Goal: Task Accomplishment & Management: Complete application form

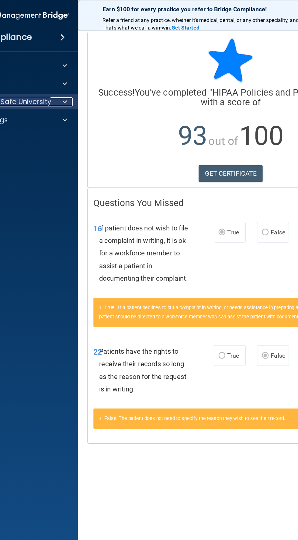
click at [64, 84] on span at bounding box center [64, 81] width 4 height 7
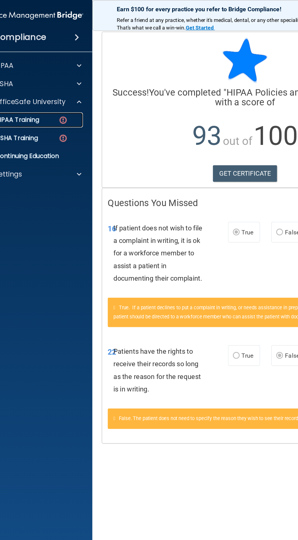
click at [47, 97] on div "HIPAA Training" at bounding box center [22, 97] width 83 height 6
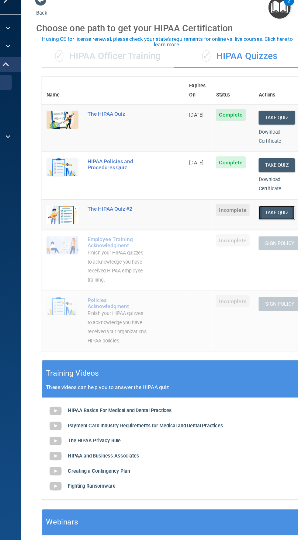
click at [284, 196] on button "Take Quiz" at bounding box center [280, 201] width 29 height 11
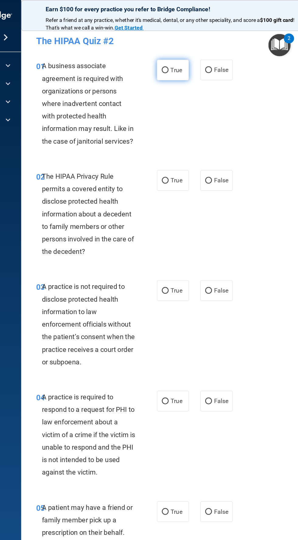
click at [190, 58] on input "True" at bounding box center [190, 56] width 5 height 5
radio input "true"
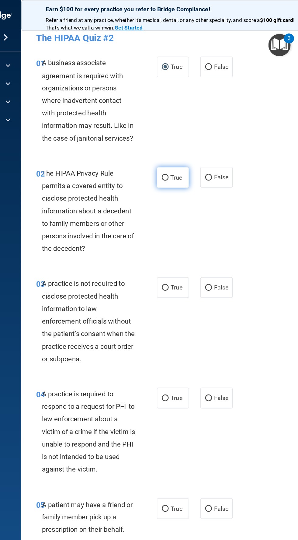
click at [191, 143] on input "True" at bounding box center [190, 143] width 5 height 5
radio input "true"
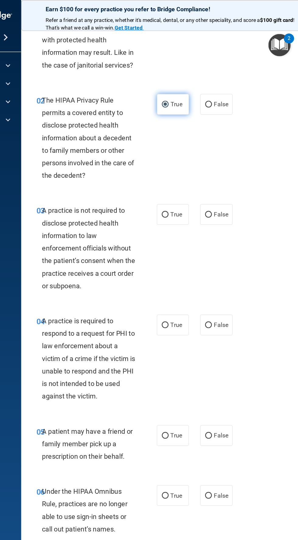
scroll to position [65, 0]
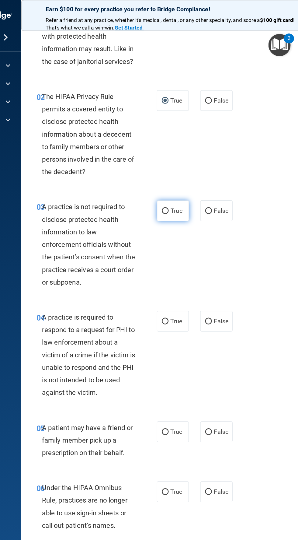
click at [207, 177] on label "True" at bounding box center [197, 170] width 26 height 17
click at [194, 173] on input "True" at bounding box center [190, 170] width 5 height 5
radio input "true"
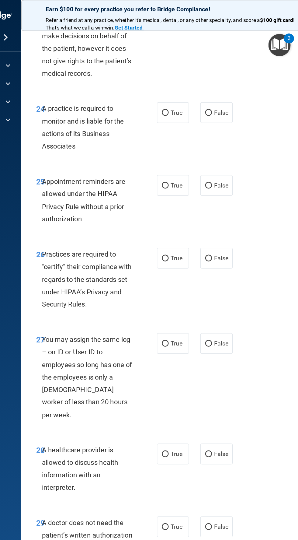
scroll to position [1715, 0]
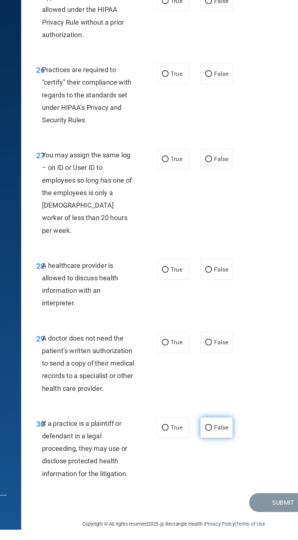
click at [228, 455] on input "False" at bounding box center [225, 457] width 5 height 5
radio input "true"
click at [236, 386] on span "False" at bounding box center [236, 389] width 12 height 6
click at [228, 387] on input "False" at bounding box center [225, 389] width 5 height 5
radio input "true"
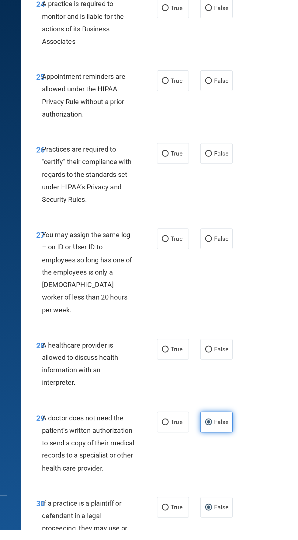
scroll to position [1648, 0]
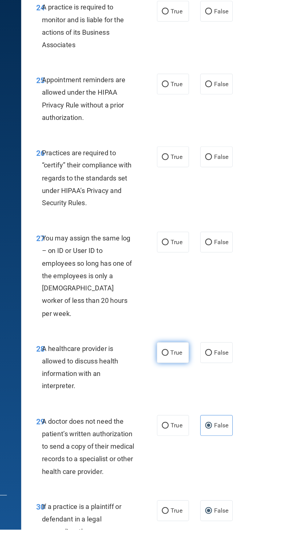
click at [201, 389] on label "True" at bounding box center [197, 397] width 26 height 17
click at [194, 395] on input "True" at bounding box center [190, 397] width 5 height 5
radio input "true"
click at [241, 389] on label "False" at bounding box center [232, 397] width 26 height 17
click at [228, 395] on input "False" at bounding box center [225, 397] width 5 height 5
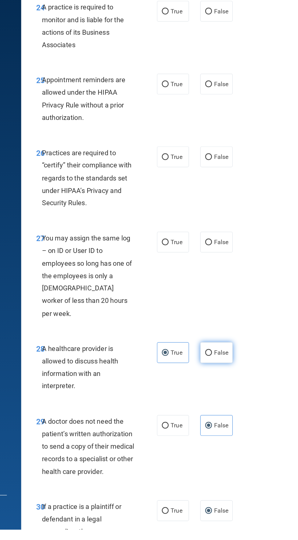
radio input "true"
click at [204, 394] on span "True" at bounding box center [199, 397] width 9 height 6
click at [194, 395] on input "True" at bounding box center [190, 397] width 5 height 5
radio input "true"
radio input "false"
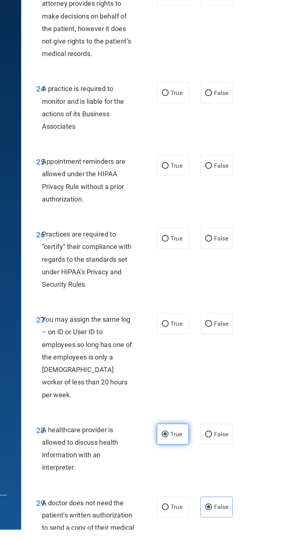
scroll to position [1583, 0]
click at [239, 380] on label "False" at bounding box center [232, 373] width 26 height 17
click at [228, 376] on input "False" at bounding box center [225, 373] width 5 height 5
radio input "true"
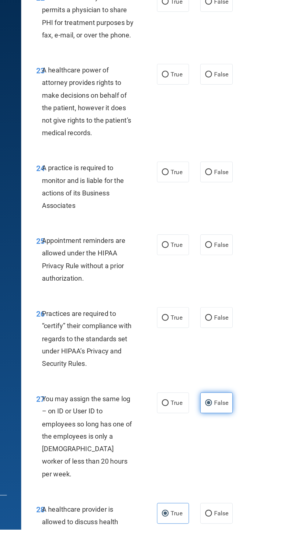
scroll to position [1519, 0]
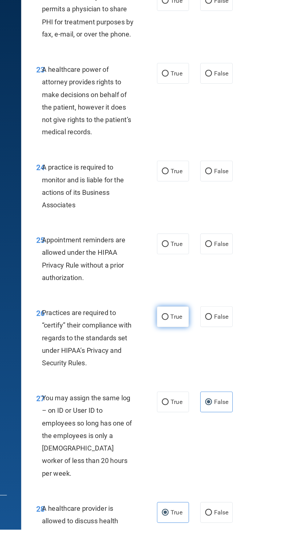
click at [205, 365] on label "True" at bounding box center [197, 368] width 26 height 17
click at [194, 366] on input "True" at bounding box center [190, 368] width 5 height 5
radio input "true"
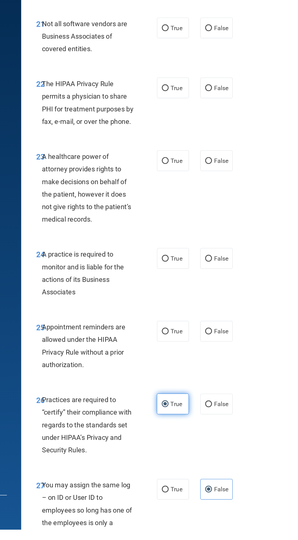
scroll to position [1450, 0]
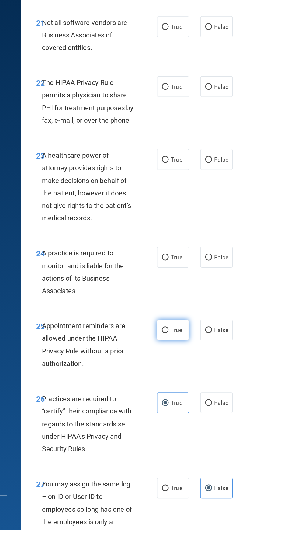
click at [205, 377] on label "True" at bounding box center [197, 378] width 26 height 17
click at [194, 377] on input "True" at bounding box center [190, 379] width 5 height 5
radio input "true"
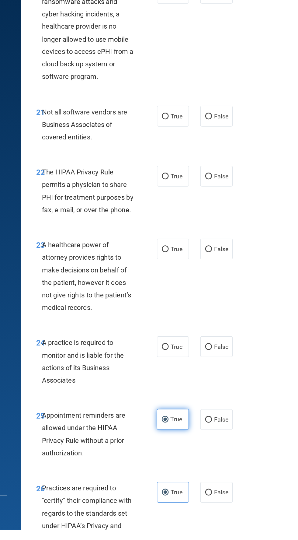
scroll to position [1377, 0]
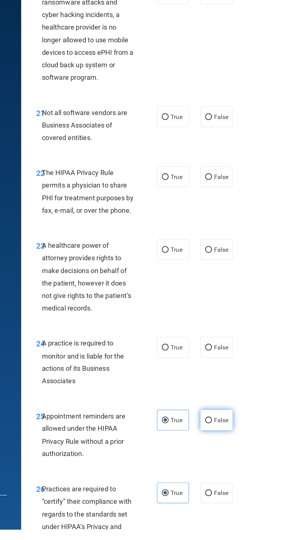
click at [238, 449] on span "False" at bounding box center [236, 451] width 12 height 6
click at [228, 449] on input "False" at bounding box center [225, 451] width 5 height 5
radio input "true"
radio input "false"
click at [206, 392] on label "True" at bounding box center [197, 392] width 26 height 17
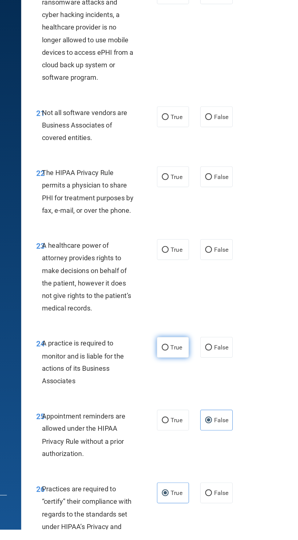
click at [194, 392] on input "True" at bounding box center [190, 393] width 5 height 5
radio input "true"
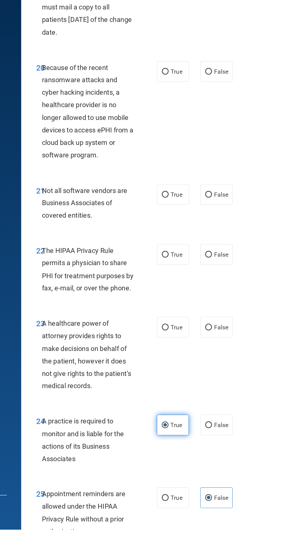
scroll to position [1313, 0]
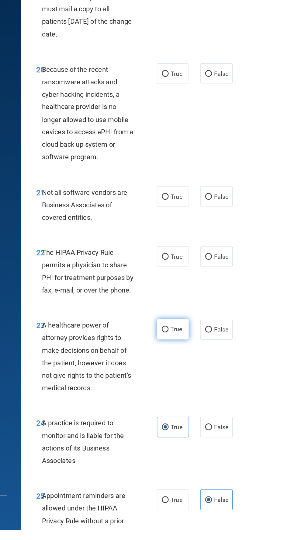
click at [206, 379] on label "True" at bounding box center [197, 378] width 26 height 17
click at [194, 379] on input "True" at bounding box center [190, 378] width 5 height 5
radio input "true"
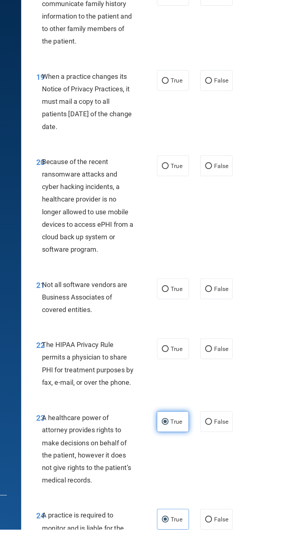
scroll to position [1230, 0]
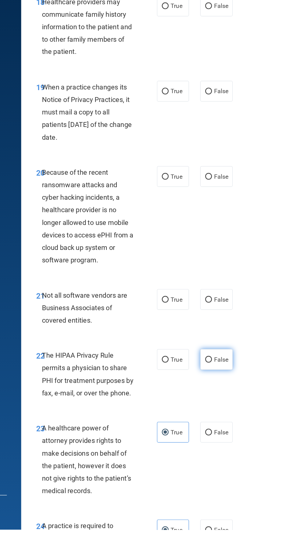
click at [239, 409] on label "False" at bounding box center [232, 402] width 26 height 17
click at [228, 405] on input "False" at bounding box center [225, 402] width 5 height 5
radio input "true"
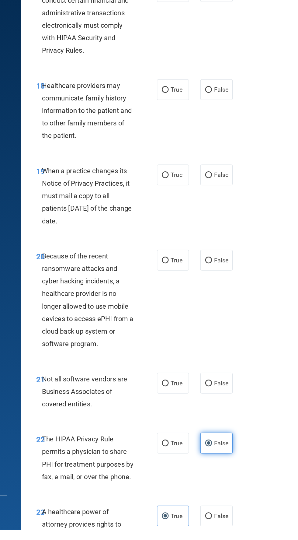
scroll to position [1156, 0]
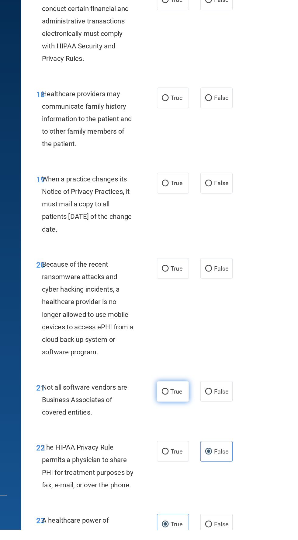
click at [190, 428] on input "True" at bounding box center [190, 428] width 5 height 5
radio input "true"
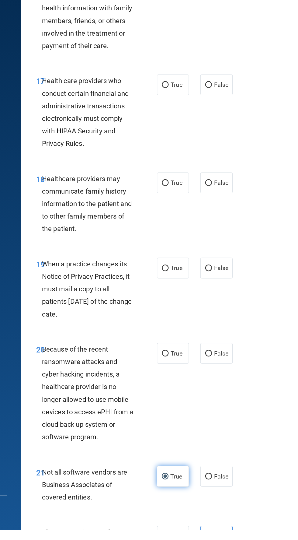
scroll to position [1089, 0]
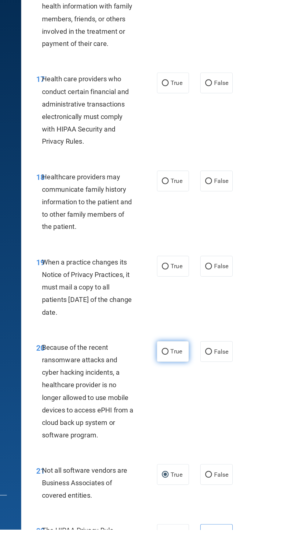
click at [201, 402] on label "True" at bounding box center [197, 396] width 26 height 17
click at [194, 399] on input "True" at bounding box center [190, 396] width 5 height 5
radio input "true"
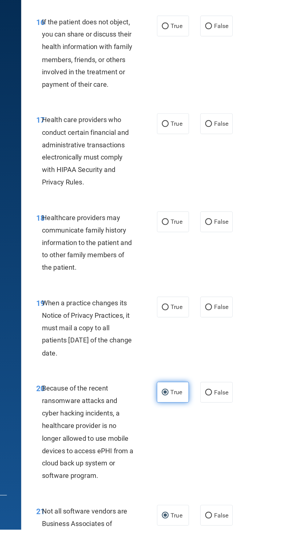
scroll to position [1030, 0]
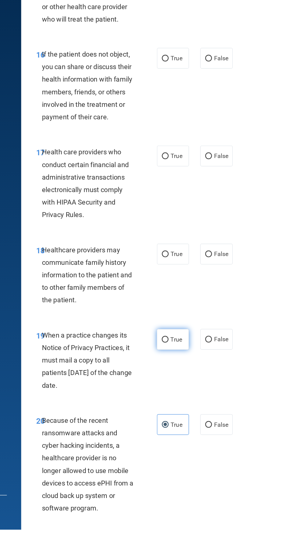
click at [203, 384] on span "True" at bounding box center [199, 386] width 9 height 6
click at [194, 384] on input "True" at bounding box center [190, 386] width 5 height 5
radio input "true"
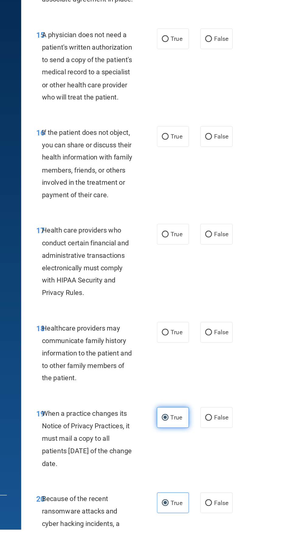
scroll to position [961, 0]
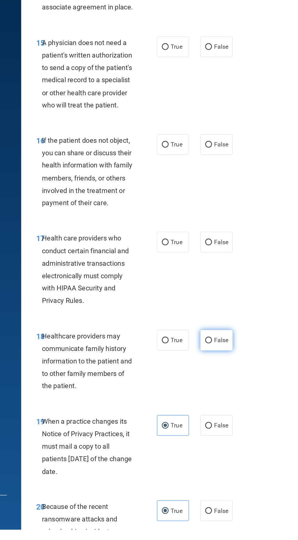
click at [228, 385] on input "False" at bounding box center [225, 387] width 5 height 5
radio input "true"
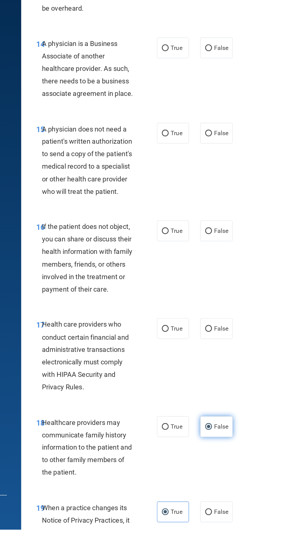
scroll to position [889, 0]
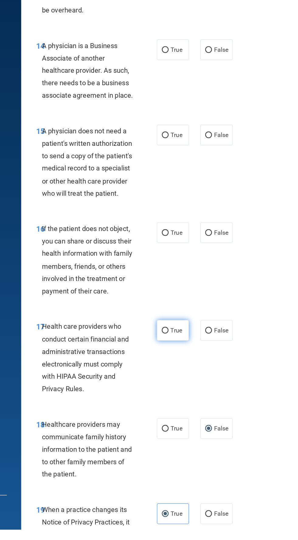
click at [203, 379] on span "True" at bounding box center [199, 379] width 9 height 6
click at [194, 379] on input "True" at bounding box center [190, 379] width 5 height 5
radio input "true"
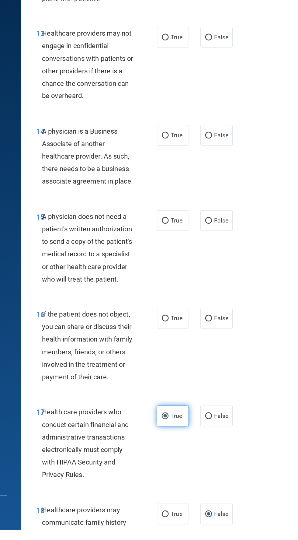
scroll to position [821, 0]
click at [235, 375] on label "False" at bounding box center [232, 369] width 26 height 17
click at [228, 371] on input "False" at bounding box center [225, 369] width 5 height 5
radio input "true"
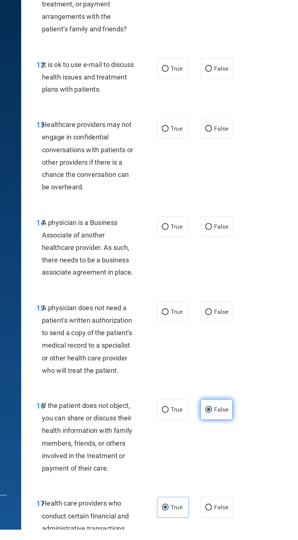
scroll to position [744, 0]
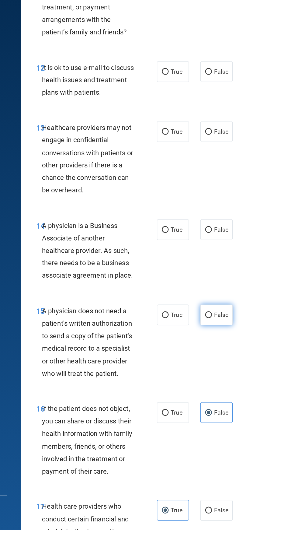
click at [226, 365] on input "False" at bounding box center [225, 366] width 5 height 5
radio input "true"
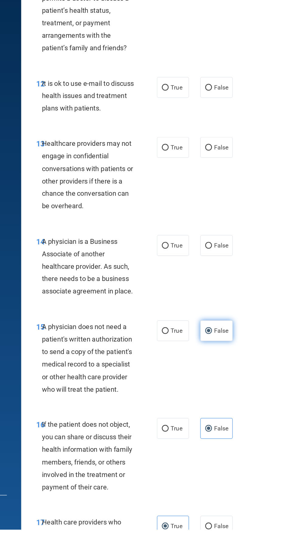
scroll to position [734, 0]
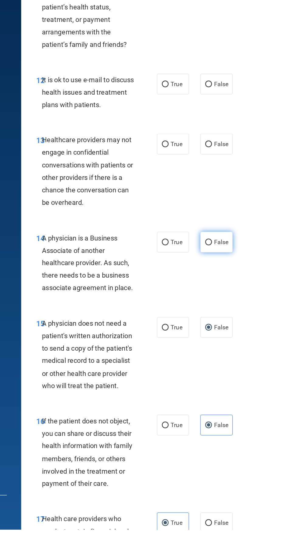
click at [240, 313] on label "False" at bounding box center [232, 307] width 26 height 17
click at [228, 310] on input "False" at bounding box center [225, 308] width 5 height 5
radio input "true"
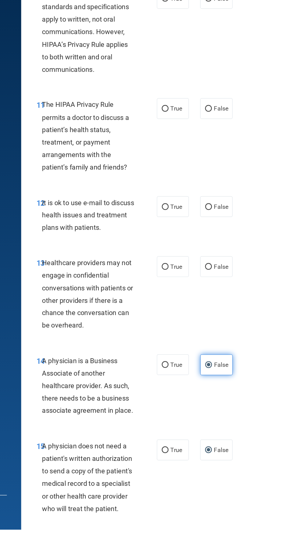
scroll to position [633, 0]
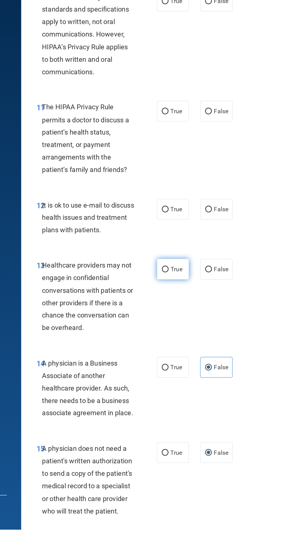
click at [191, 331] on input "True" at bounding box center [190, 330] width 5 height 5
radio input "true"
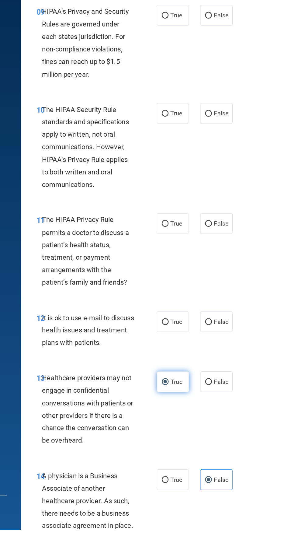
scroll to position [539, 0]
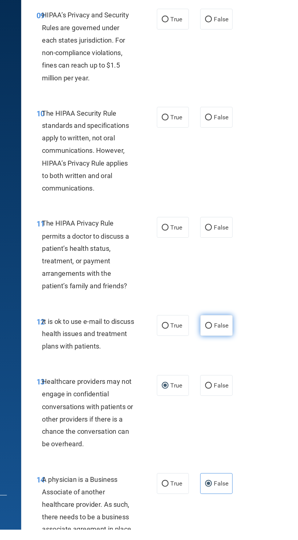
click at [239, 375] on span "False" at bounding box center [236, 375] width 12 height 6
click at [228, 375] on input "False" at bounding box center [225, 375] width 5 height 5
radio input "true"
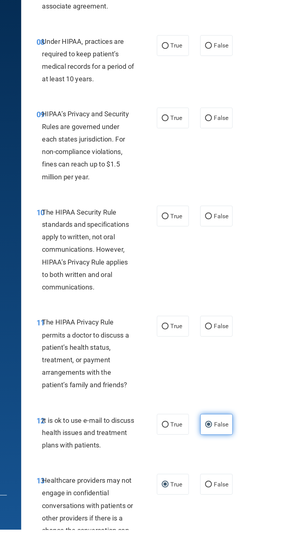
scroll to position [456, 0]
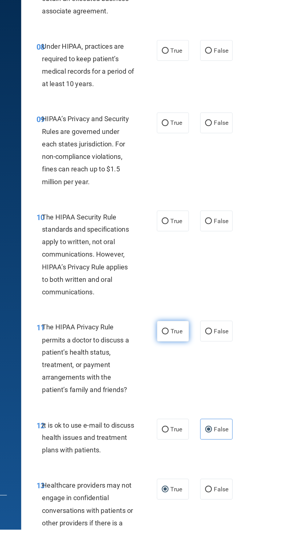
click at [205, 380] on label "True" at bounding box center [197, 379] width 26 height 17
click at [194, 380] on input "True" at bounding box center [190, 380] width 5 height 5
radio input "true"
click at [243, 383] on label "False" at bounding box center [232, 379] width 26 height 17
click at [228, 382] on input "False" at bounding box center [225, 380] width 5 height 5
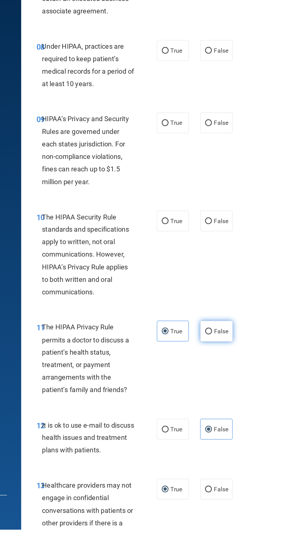
radio input "true"
radio input "false"
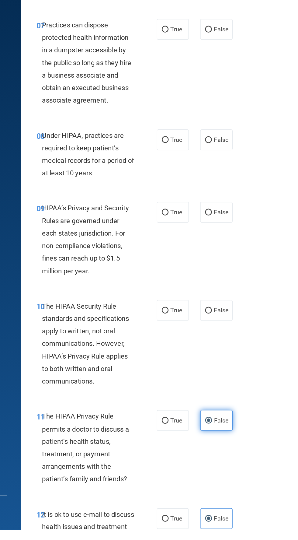
scroll to position [379, 0]
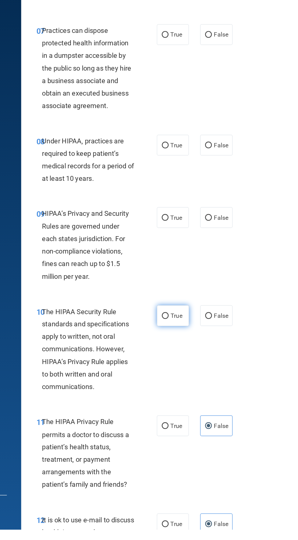
click at [193, 368] on input "True" at bounding box center [190, 367] width 5 height 5
radio input "true"
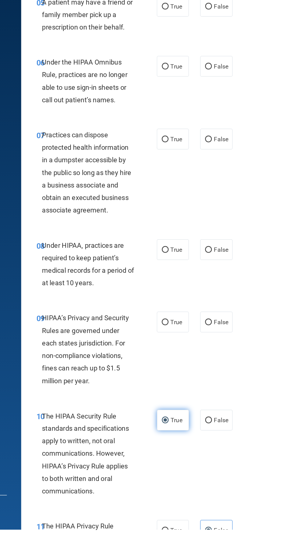
scroll to position [296, 0]
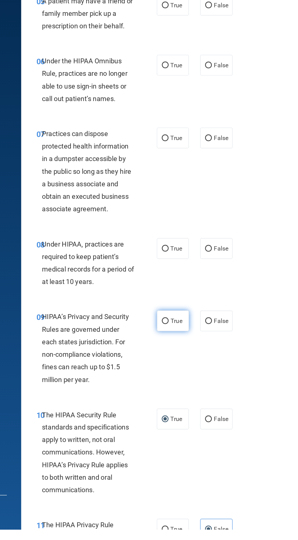
click at [191, 372] on input "True" at bounding box center [190, 371] width 5 height 5
radio input "true"
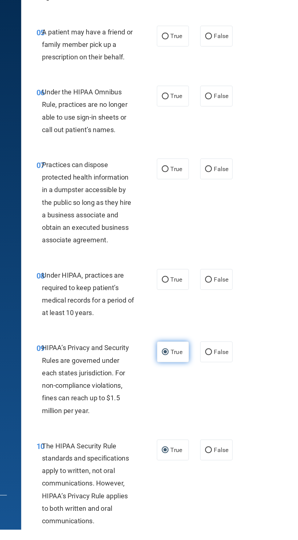
scroll to position [233, 0]
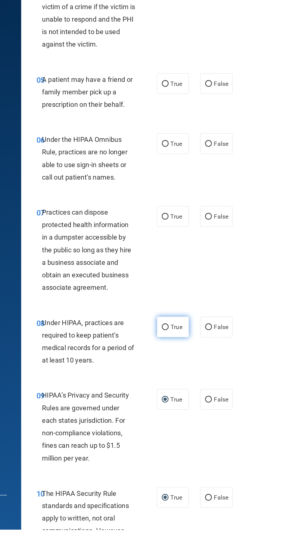
click at [193, 376] on input "True" at bounding box center [190, 376] width 5 height 5
radio input "true"
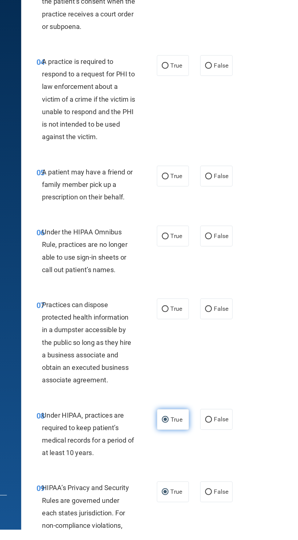
scroll to position [158, 0]
click at [242, 362] on span "False" at bounding box center [236, 362] width 12 height 6
click at [228, 362] on input "False" at bounding box center [225, 362] width 5 height 5
radio input "true"
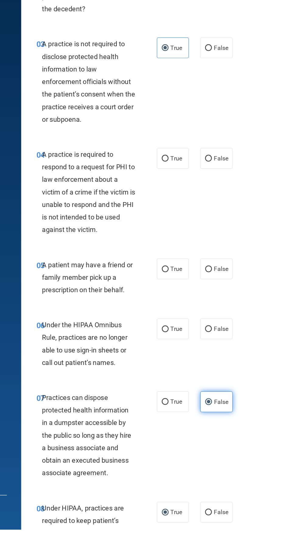
scroll to position [85, 0]
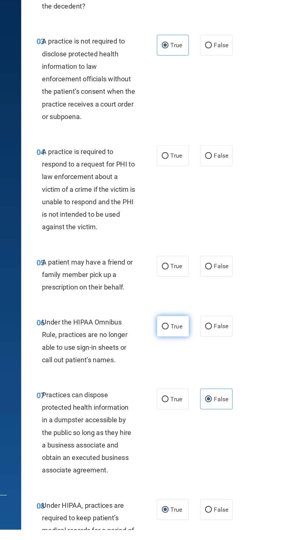
click at [190, 375] on input "True" at bounding box center [190, 376] width 5 height 5
radio input "true"
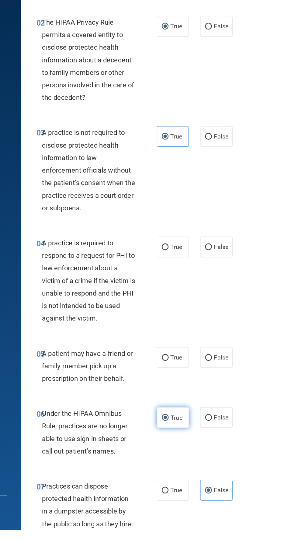
scroll to position [17, 0]
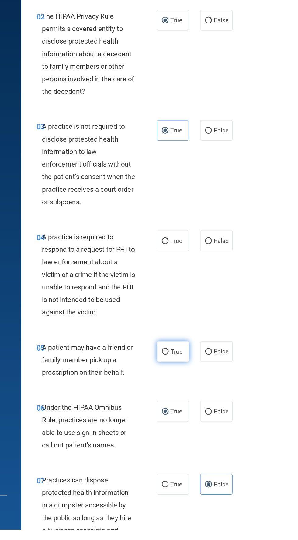
click at [202, 396] on span "True" at bounding box center [199, 396] width 9 height 6
click at [194, 396] on input "True" at bounding box center [190, 396] width 5 height 5
radio input "true"
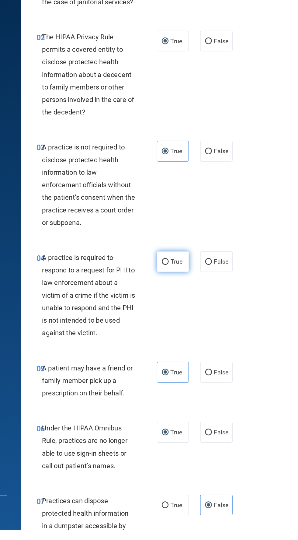
click at [208, 322] on label "True" at bounding box center [197, 323] width 26 height 17
click at [194, 322] on input "True" at bounding box center [190, 324] width 5 height 5
radio input "true"
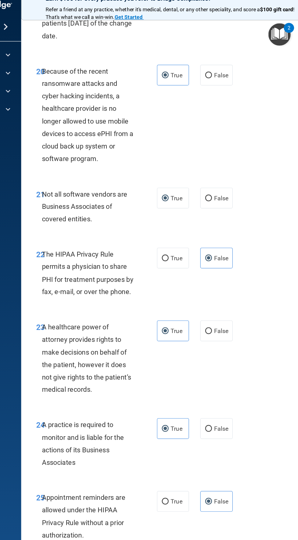
scroll to position [1715, 0]
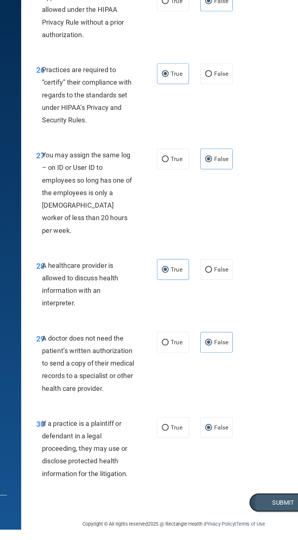
click at [278, 510] on button "Submit" at bounding box center [286, 518] width 55 height 16
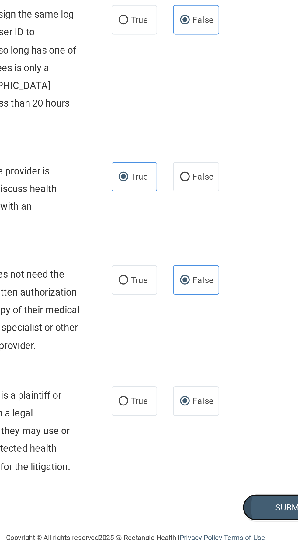
scroll to position [0, 0]
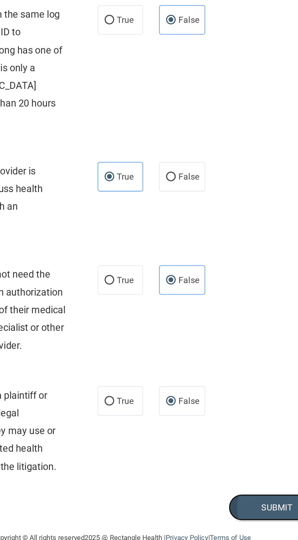
click at [280, 511] on button "Submit" at bounding box center [286, 518] width 55 height 16
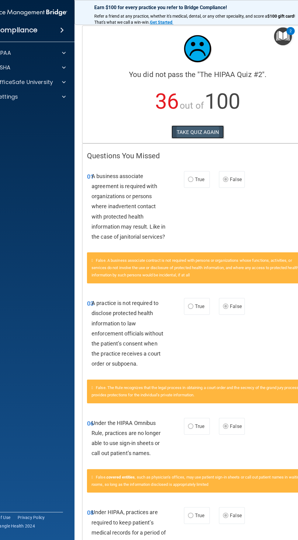
click at [207, 137] on button "TAKE QUIZ AGAIN" at bounding box center [198, 131] width 53 height 13
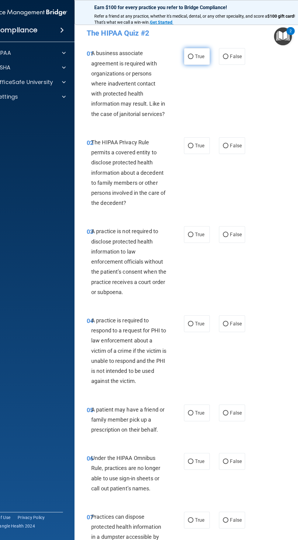
click at [192, 57] on input "True" at bounding box center [190, 56] width 5 height 5
radio input "true"
click at [226, 56] on input "False" at bounding box center [225, 56] width 5 height 5
radio input "true"
radio input "false"
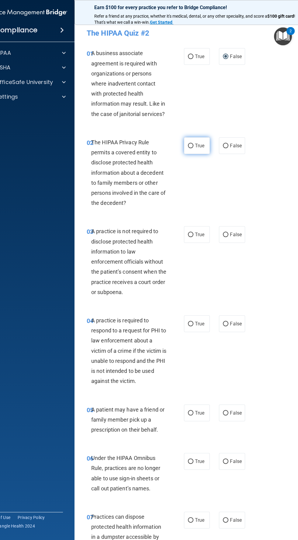
click at [190, 145] on input "True" at bounding box center [190, 146] width 5 height 5
radio input "true"
click at [226, 236] on input "False" at bounding box center [225, 234] width 5 height 5
radio input "true"
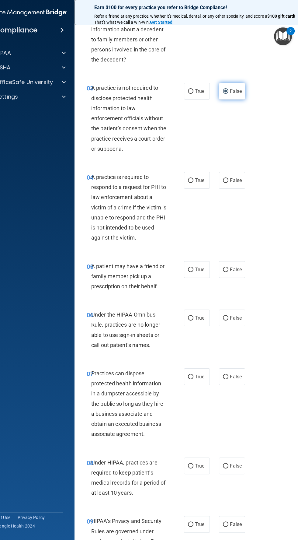
scroll to position [145, 0]
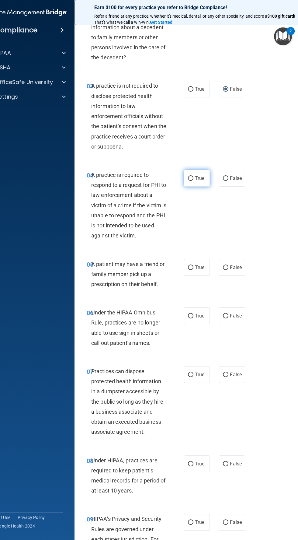
click at [191, 178] on input "True" at bounding box center [190, 178] width 5 height 5
radio input "true"
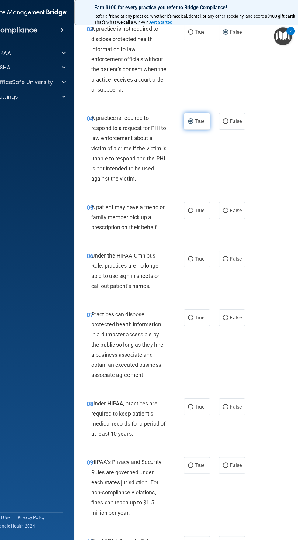
scroll to position [203, 0]
click at [200, 210] on span "True" at bounding box center [199, 210] width 9 height 6
click at [194, 210] on input "True" at bounding box center [190, 210] width 5 height 5
radio input "true"
click at [227, 258] on input "False" at bounding box center [225, 258] width 5 height 5
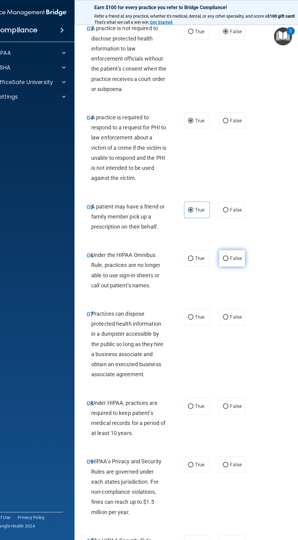
radio input "true"
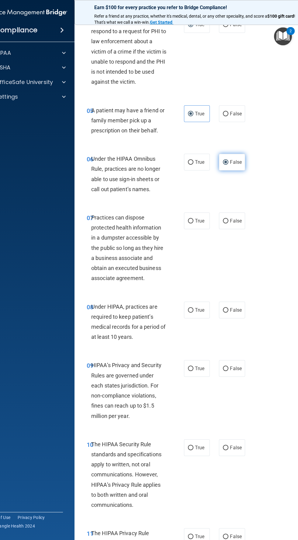
scroll to position [312, 0]
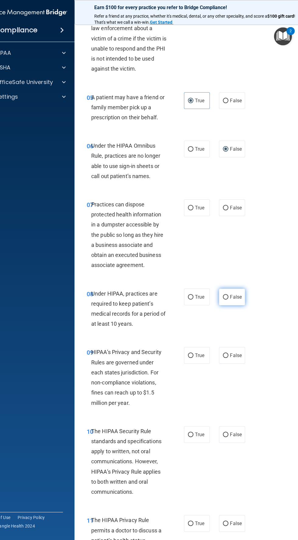
click at [226, 298] on input "False" at bounding box center [225, 297] width 5 height 5
radio input "true"
click at [237, 214] on label "False" at bounding box center [232, 207] width 26 height 17
click at [228, 210] on input "False" at bounding box center [225, 208] width 5 height 5
radio input "true"
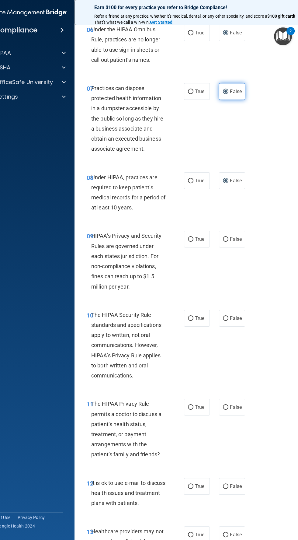
scroll to position [432, 0]
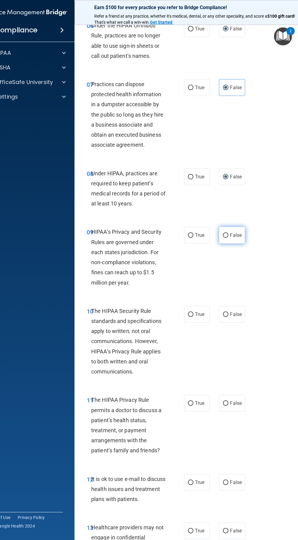
click at [226, 235] on input "False" at bounding box center [225, 235] width 5 height 5
radio input "true"
click at [192, 403] on input "True" at bounding box center [190, 403] width 5 height 5
radio input "true"
click at [190, 314] on input "True" at bounding box center [190, 314] width 5 height 5
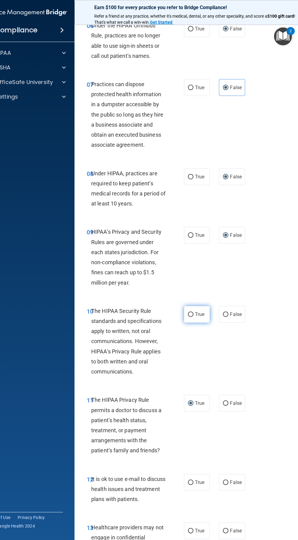
radio input "true"
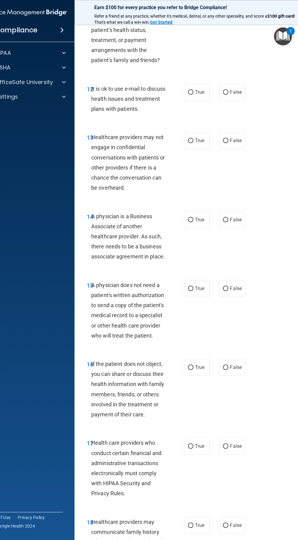
scroll to position [822, 0]
click at [190, 93] on input "True" at bounding box center [190, 93] width 5 height 5
radio input "true"
click at [236, 141] on span "False" at bounding box center [236, 141] width 12 height 6
click at [228, 141] on input "False" at bounding box center [225, 141] width 5 height 5
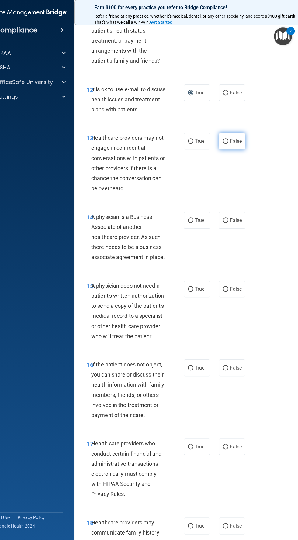
radio input "true"
click at [201, 220] on span "True" at bounding box center [199, 220] width 9 height 6
click at [194, 220] on input "True" at bounding box center [190, 220] width 5 height 5
radio input "true"
click at [200, 289] on span "True" at bounding box center [199, 289] width 9 height 6
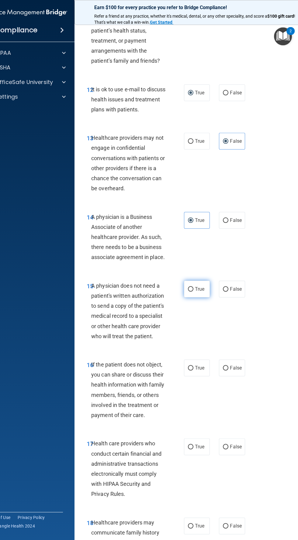
click at [194, 289] on input "True" at bounding box center [190, 289] width 5 height 5
radio input "true"
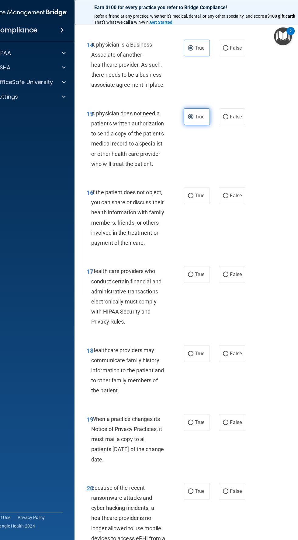
scroll to position [992, 0]
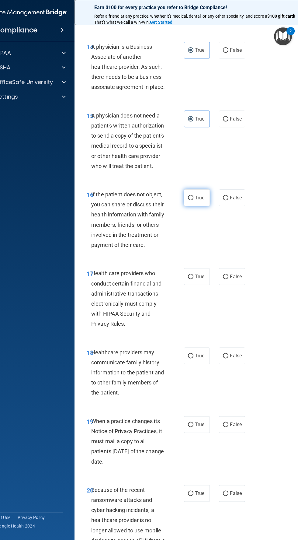
click at [192, 197] on input "True" at bounding box center [190, 198] width 5 height 5
radio input "true"
click at [190, 278] on input "True" at bounding box center [190, 276] width 5 height 5
radio input "true"
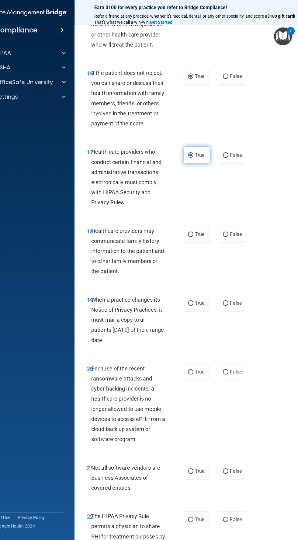
scroll to position [1113, 0]
click at [226, 304] on input "False" at bounding box center [225, 303] width 5 height 5
radio input "true"
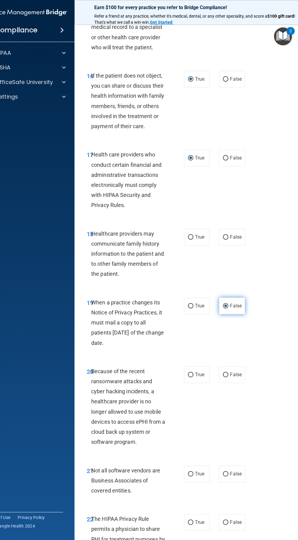
scroll to position [1118, 0]
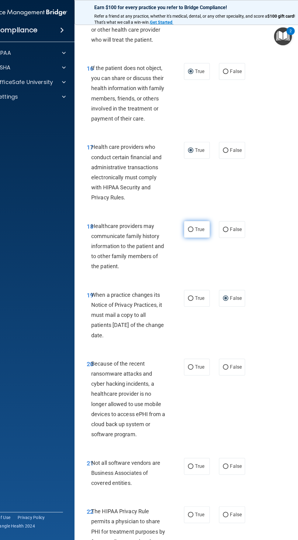
click at [200, 229] on span "True" at bounding box center [199, 229] width 9 height 6
click at [194, 229] on input "True" at bounding box center [190, 229] width 5 height 5
radio input "true"
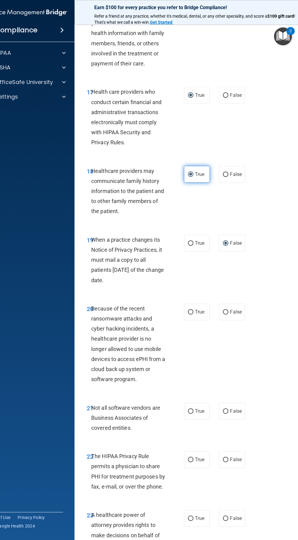
scroll to position [1204, 0]
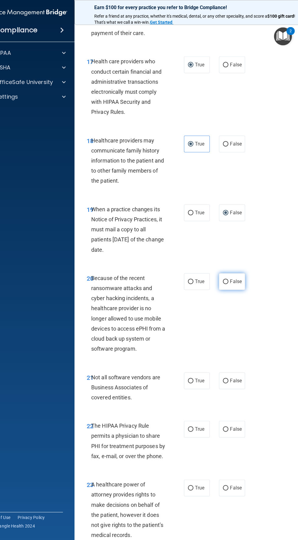
click at [226, 281] on input "False" at bounding box center [225, 281] width 5 height 5
radio input "true"
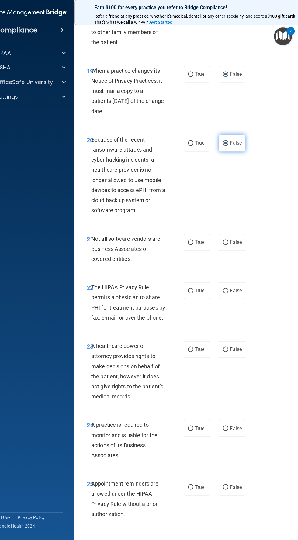
scroll to position [1342, 0]
click at [190, 242] on input "True" at bounding box center [190, 242] width 5 height 5
radio input "true"
click at [191, 292] on input "True" at bounding box center [190, 290] width 5 height 5
radio input "true"
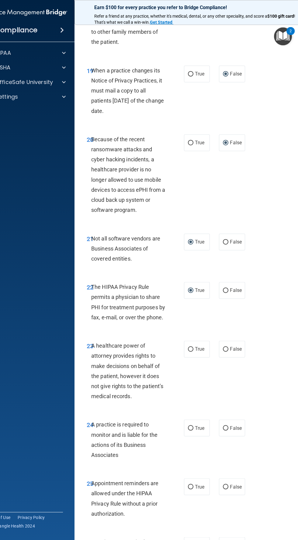
click at [214, 364] on div "23 A healthcare power of attorney provides rights to make decisions on behalf o…" at bounding box center [197, 372] width 231 height 79
click at [227, 348] on input "False" at bounding box center [225, 349] width 5 height 5
radio input "true"
click at [226, 428] on input "False" at bounding box center [225, 428] width 5 height 5
radio input "true"
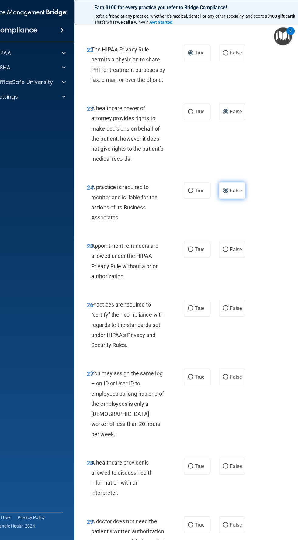
scroll to position [1582, 0]
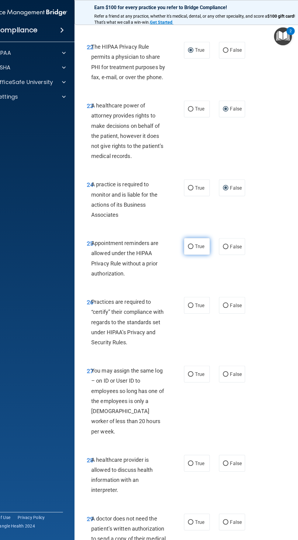
click at [190, 247] on input "True" at bounding box center [190, 246] width 5 height 5
radio input "true"
click at [227, 305] on input "False" at bounding box center [225, 305] width 5 height 5
radio input "true"
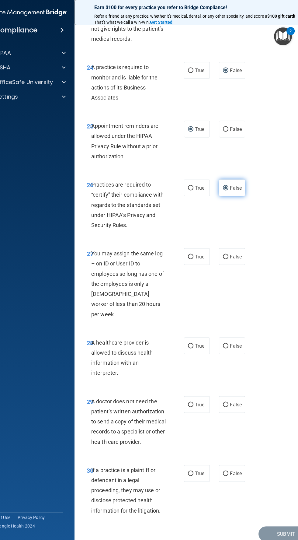
scroll to position [1705, 0]
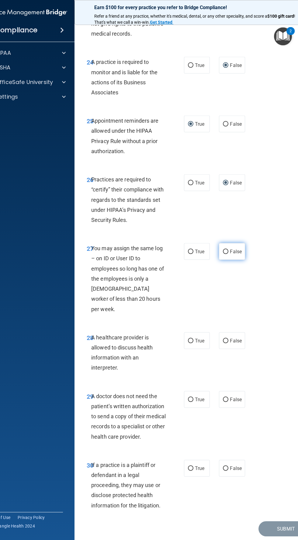
click at [238, 256] on label "False" at bounding box center [232, 251] width 26 height 17
click at [228, 254] on input "False" at bounding box center [225, 251] width 5 height 5
radio input "true"
click at [226, 339] on input "False" at bounding box center [225, 341] width 5 height 5
radio input "true"
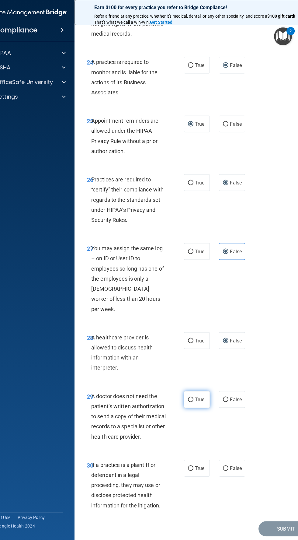
click at [190, 397] on input "True" at bounding box center [190, 399] width 5 height 5
radio input "true"
click at [190, 466] on input "True" at bounding box center [190, 468] width 5 height 5
radio input "true"
click at [274, 522] on button "Submit" at bounding box center [286, 529] width 55 height 16
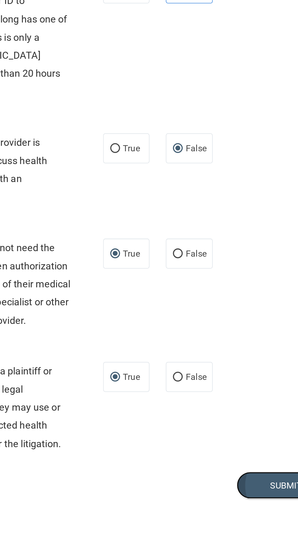
scroll to position [0, 0]
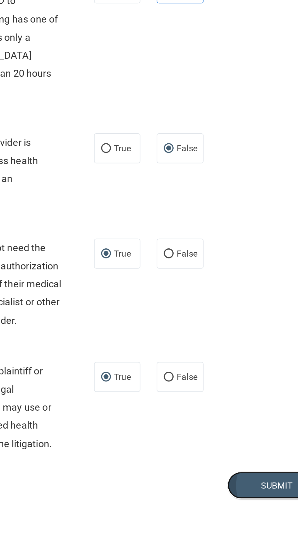
click at [282, 521] on button "Submit" at bounding box center [286, 529] width 55 height 16
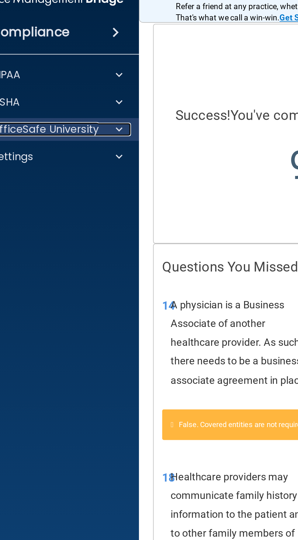
click at [64, 84] on span at bounding box center [64, 81] width 4 height 7
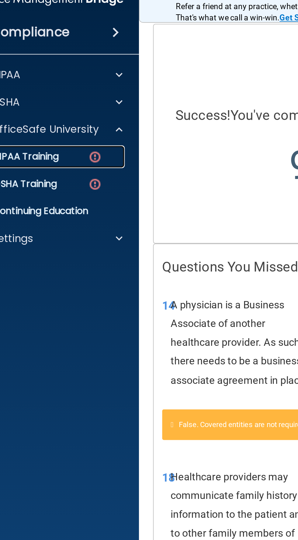
click at [44, 100] on link "HIPAA Training" at bounding box center [19, 97] width 96 height 12
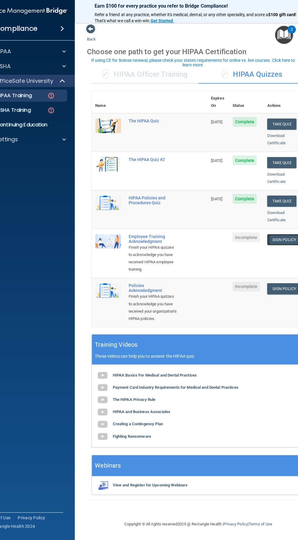
click at [285, 235] on link "Sign Policy" at bounding box center [283, 240] width 34 height 11
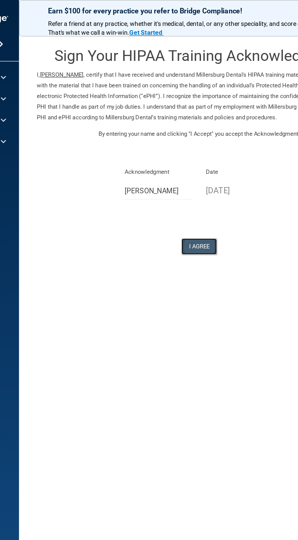
click at [200, 169] on button "I Agree" at bounding box center [198, 168] width 24 height 11
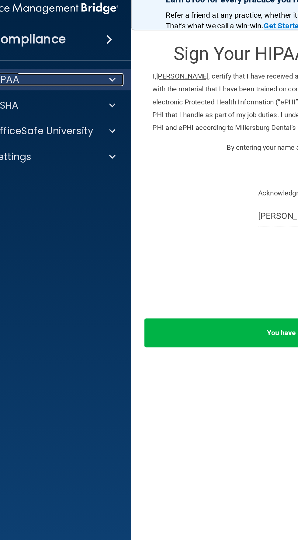
click at [69, 54] on div at bounding box center [62, 52] width 15 height 7
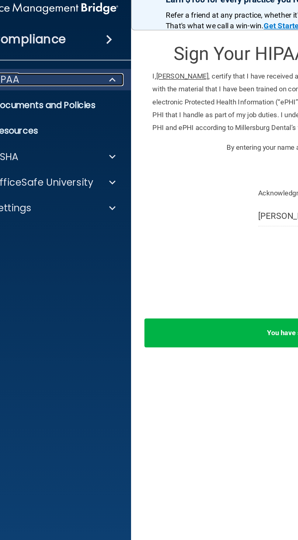
click at [70, 56] on div at bounding box center [62, 52] width 15 height 7
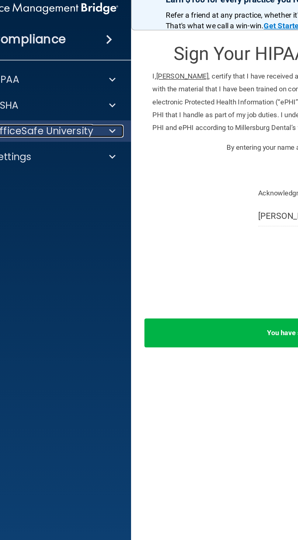
click at [64, 84] on span at bounding box center [64, 81] width 4 height 7
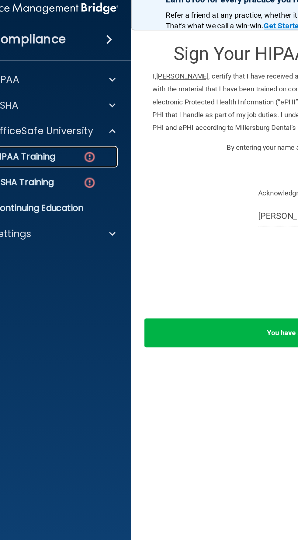
click at [51, 96] on img at bounding box center [51, 97] width 8 height 8
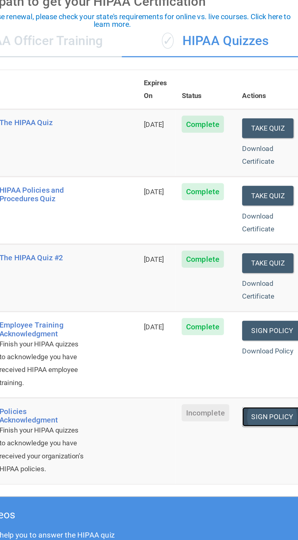
click at [285, 285] on link "Sign Policy" at bounding box center [283, 289] width 34 height 11
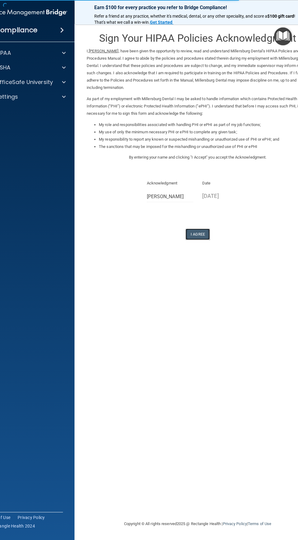
click at [203, 237] on button "I Agree" at bounding box center [198, 233] width 24 height 11
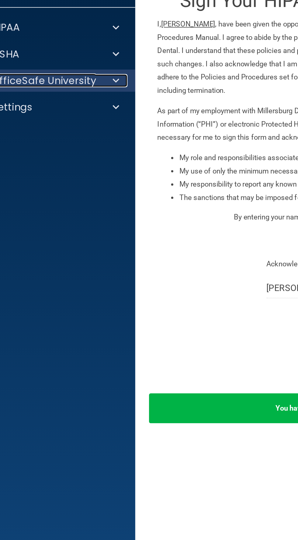
click at [68, 84] on div at bounding box center [62, 81] width 15 height 7
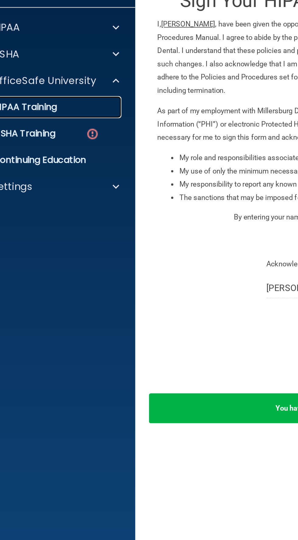
click at [51, 101] on link "HIPAA Training" at bounding box center [19, 97] width 96 height 12
